Goal: Information Seeking & Learning: Find specific fact

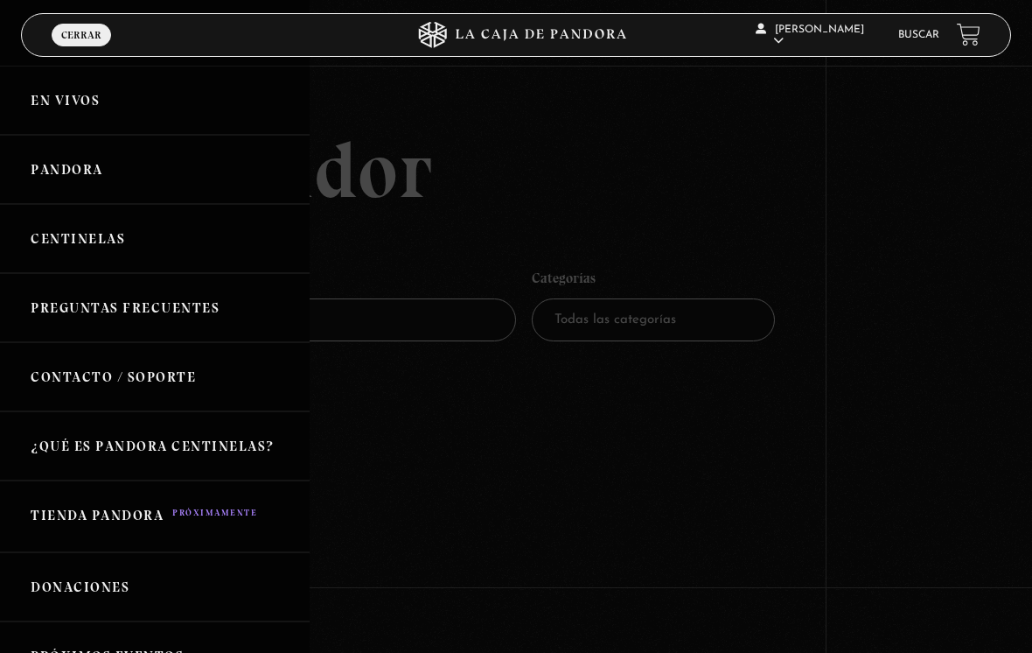
click at [52, 101] on link "En vivos" at bounding box center [155, 100] width 310 height 69
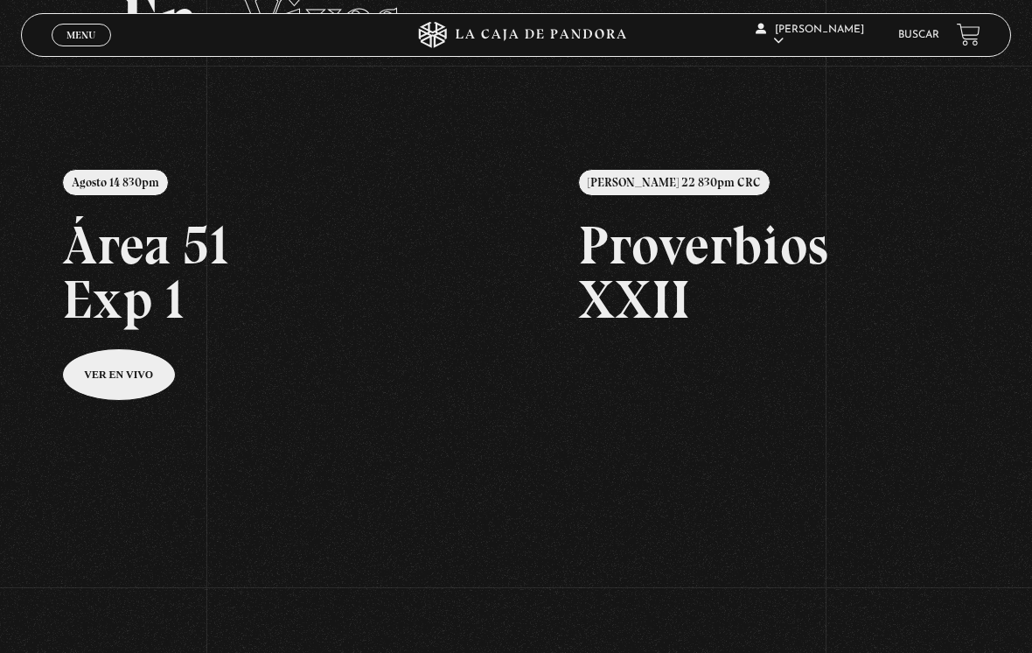
scroll to position [94, 0]
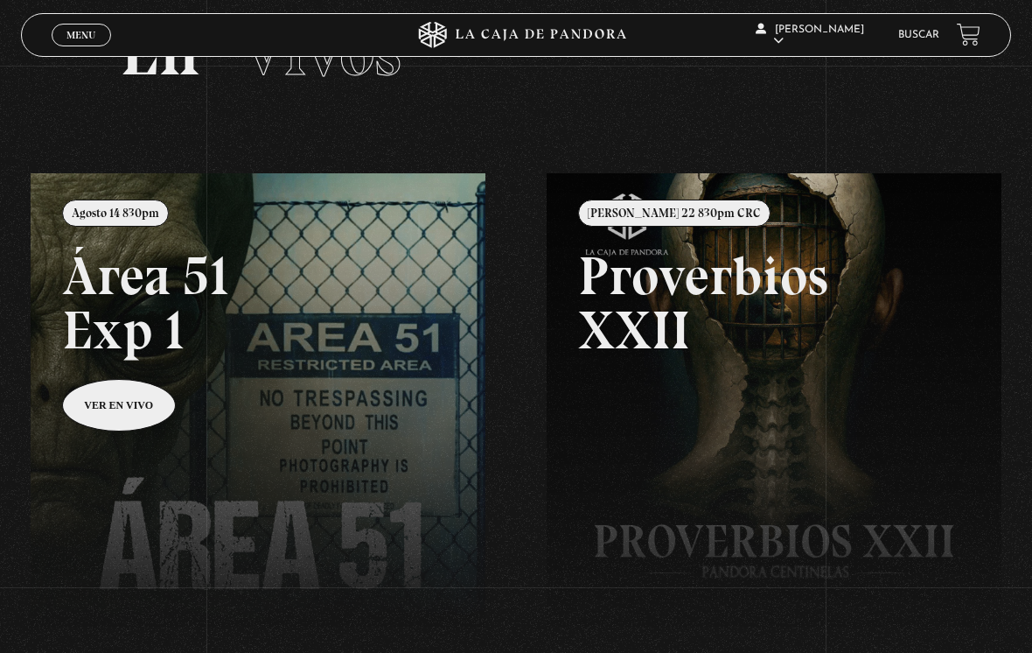
click at [921, 39] on link "Buscar" at bounding box center [918, 35] width 41 height 10
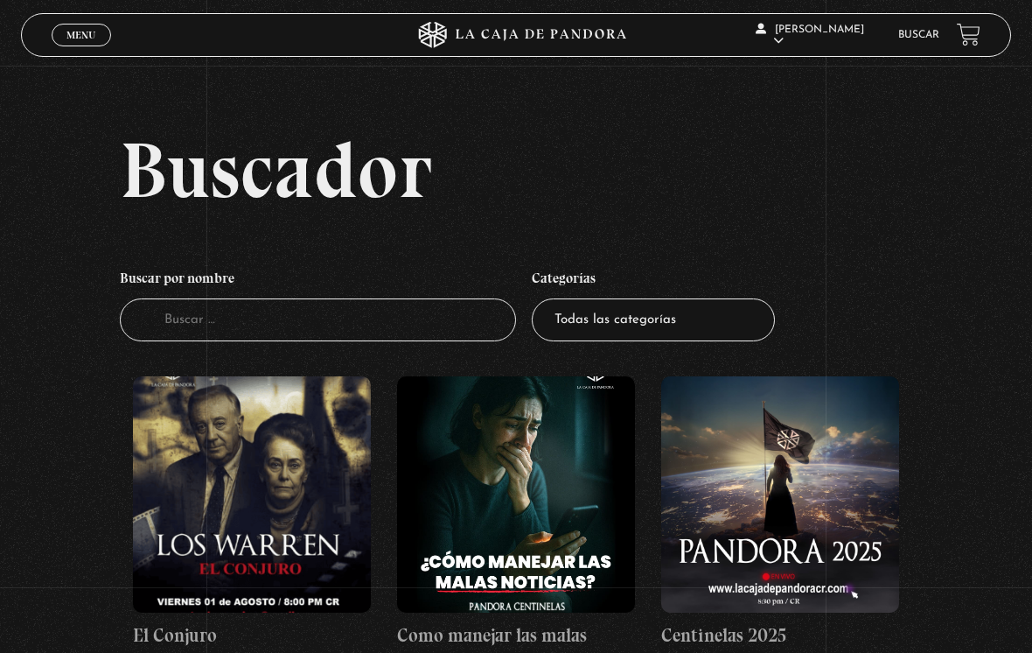
click at [403, 341] on input "Buscador" at bounding box center [318, 319] width 396 height 43
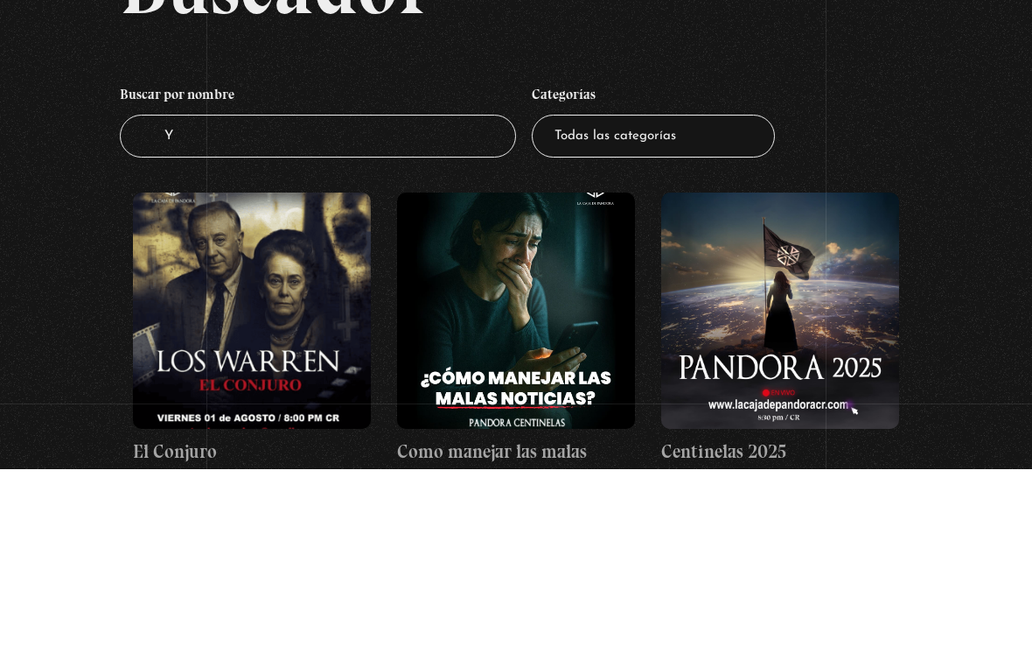
type input "Yo"
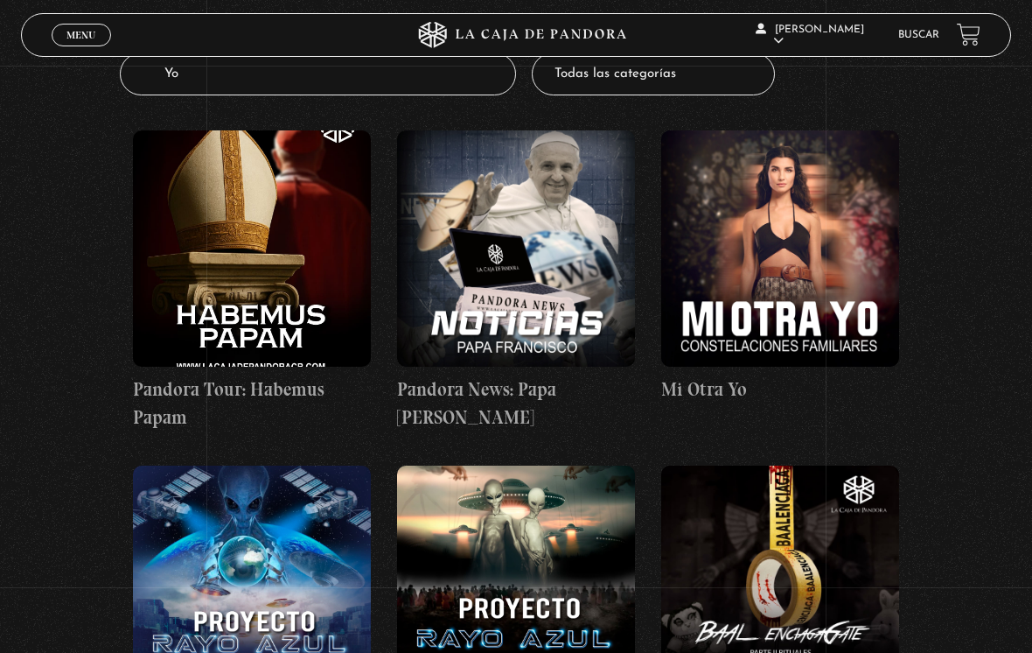
scroll to position [246, 0]
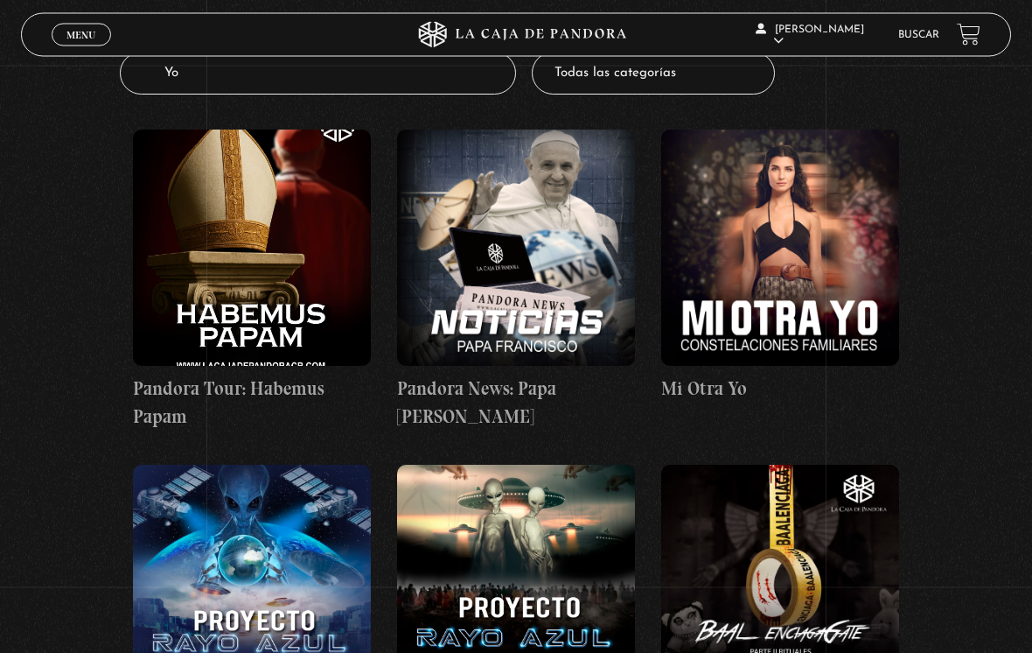
click at [808, 223] on figure at bounding box center [780, 248] width 238 height 236
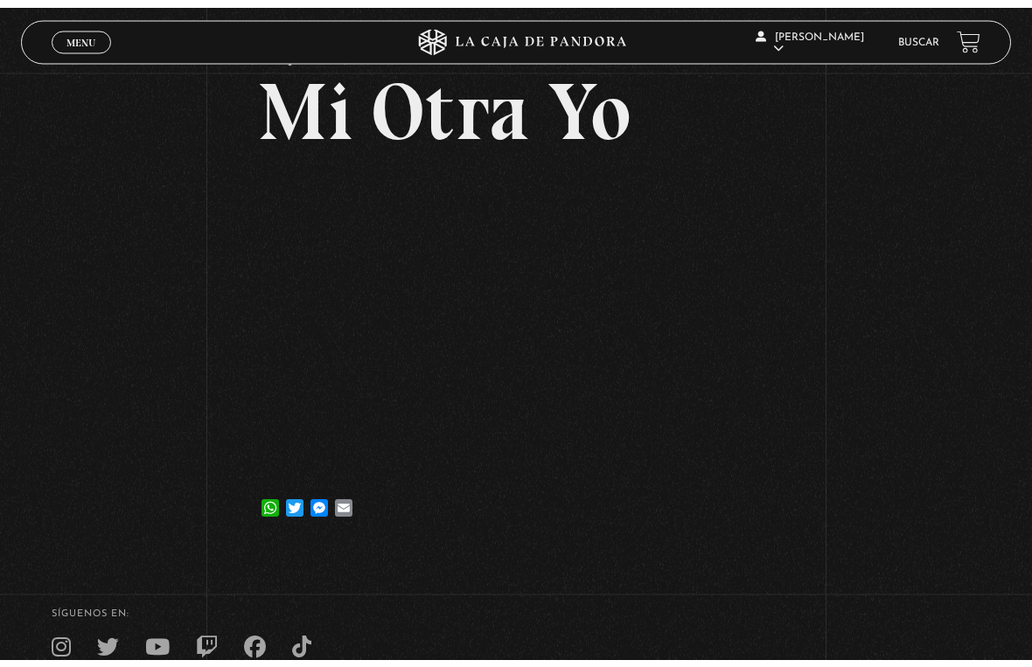
scroll to position [21, 0]
